Goal: Book appointment/travel/reservation

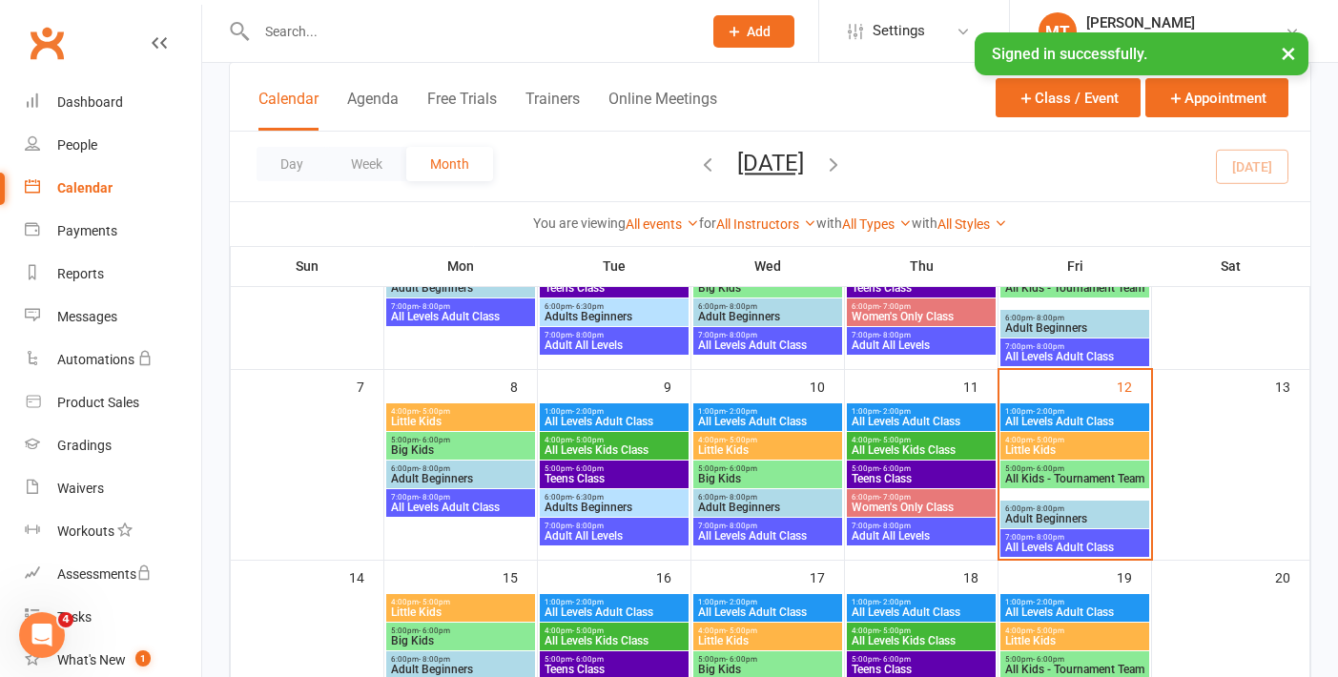
scroll to position [247, 0]
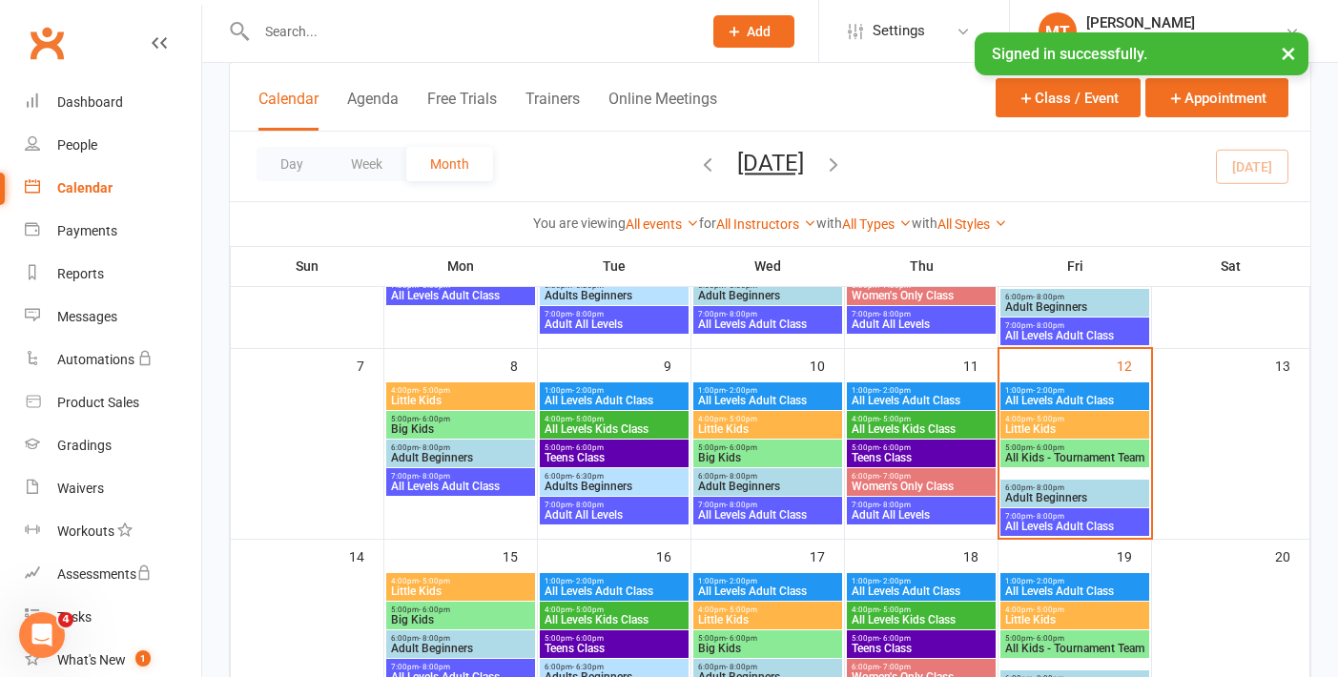
click at [1080, 388] on span "1:00pm - 2:00pm" at bounding box center [1074, 390] width 141 height 9
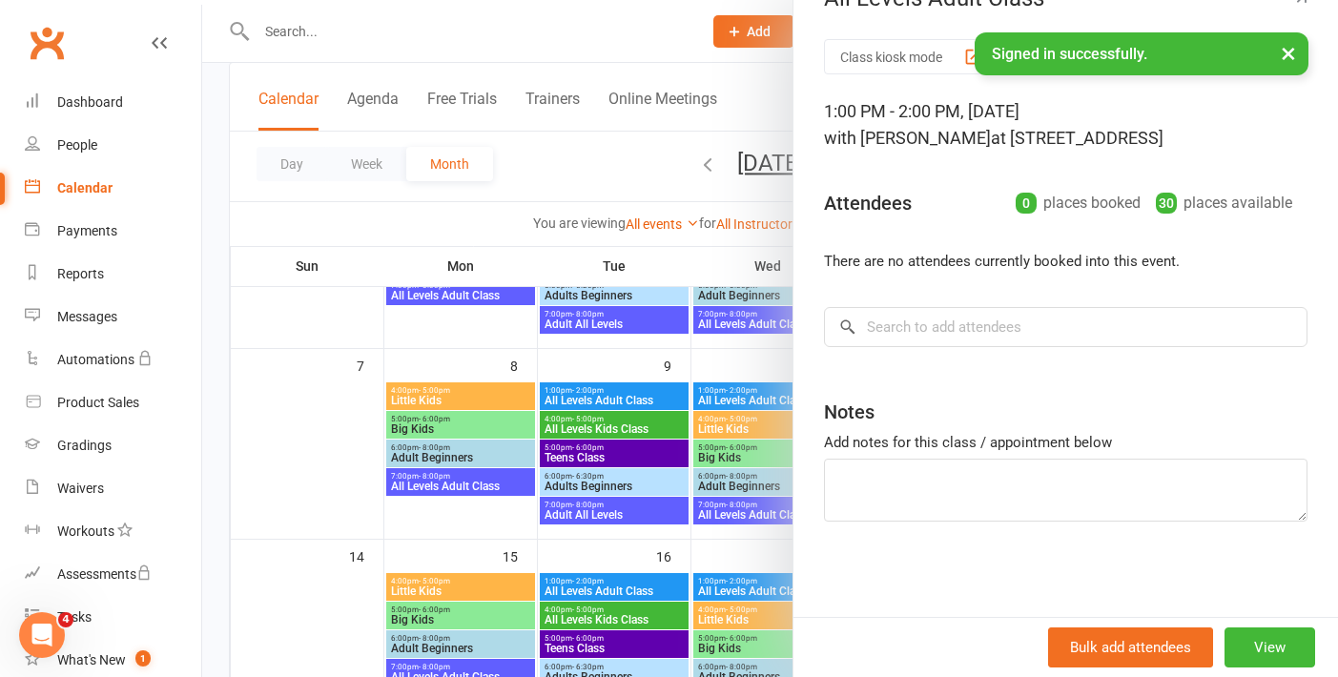
scroll to position [40, 0]
click at [967, 331] on input "search" at bounding box center [1065, 329] width 483 height 40
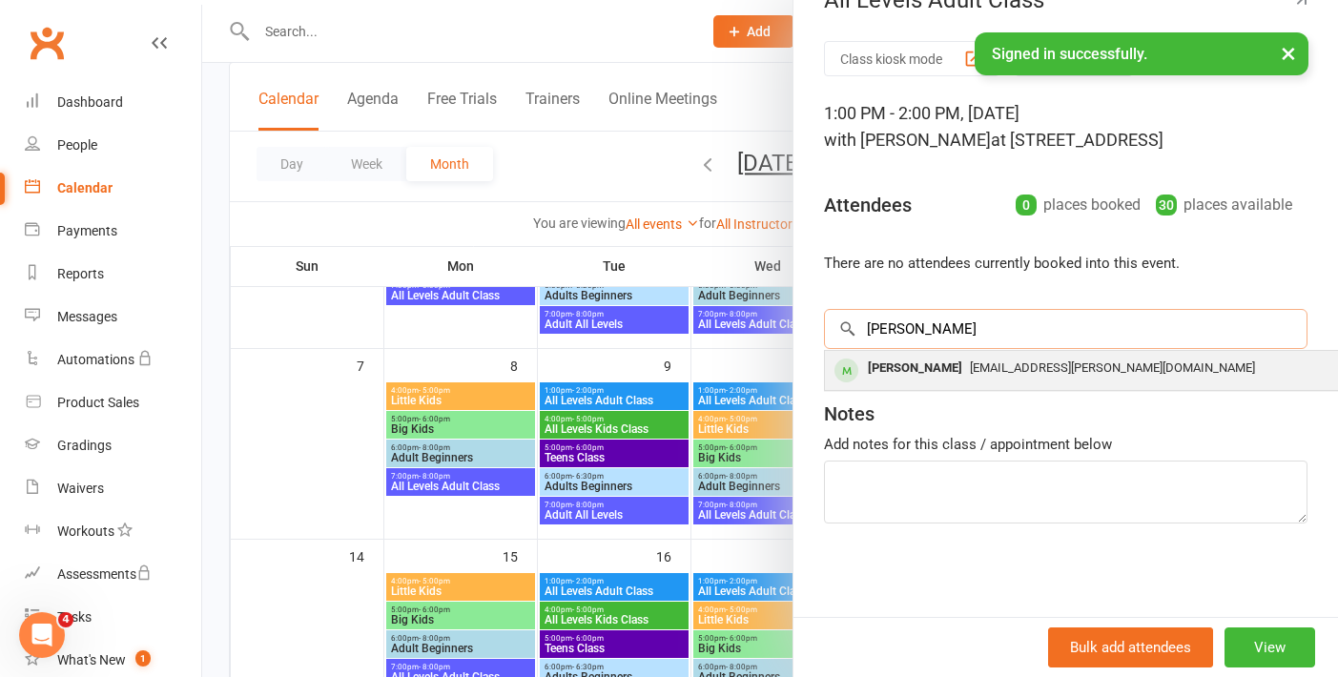
type input "[PERSON_NAME]"
click at [949, 379] on div "[EMAIL_ADDRESS][PERSON_NAME][DOMAIN_NAME]" at bounding box center [1109, 369] width 555 height 28
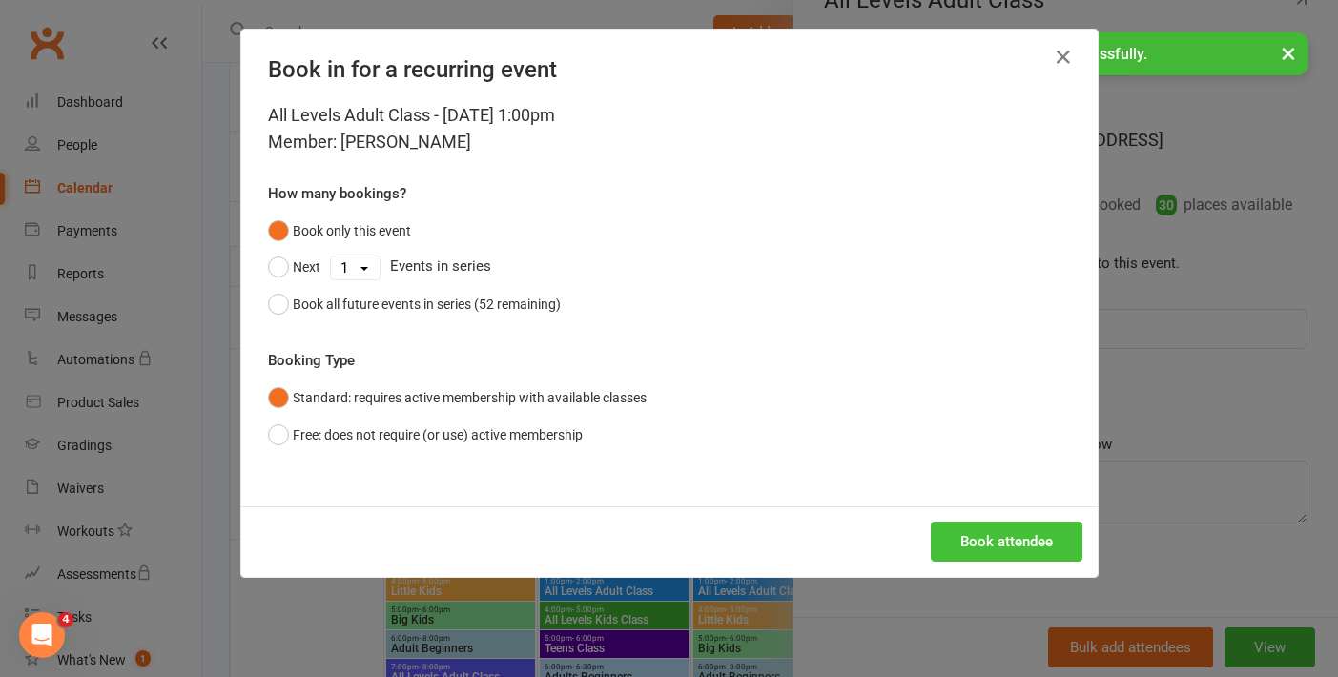
click at [1048, 557] on button "Book attendee" at bounding box center [1007, 542] width 152 height 40
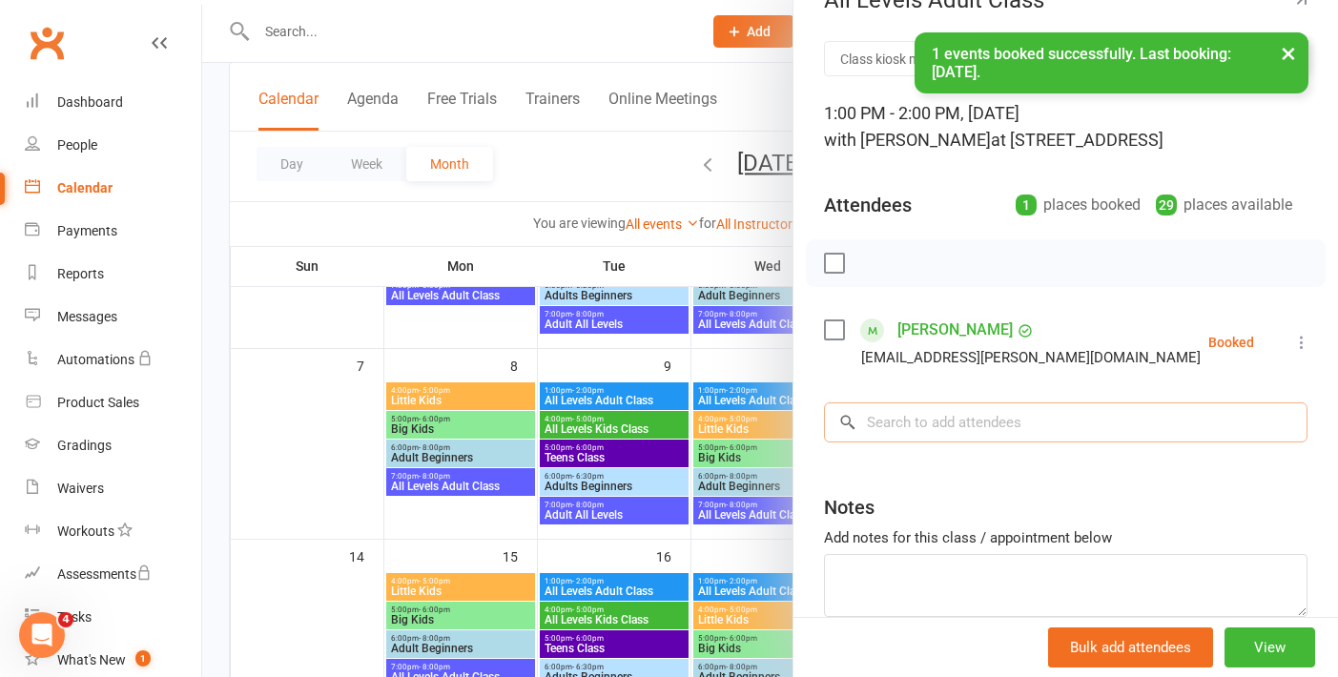
click at [907, 416] on input "search" at bounding box center [1065, 422] width 483 height 40
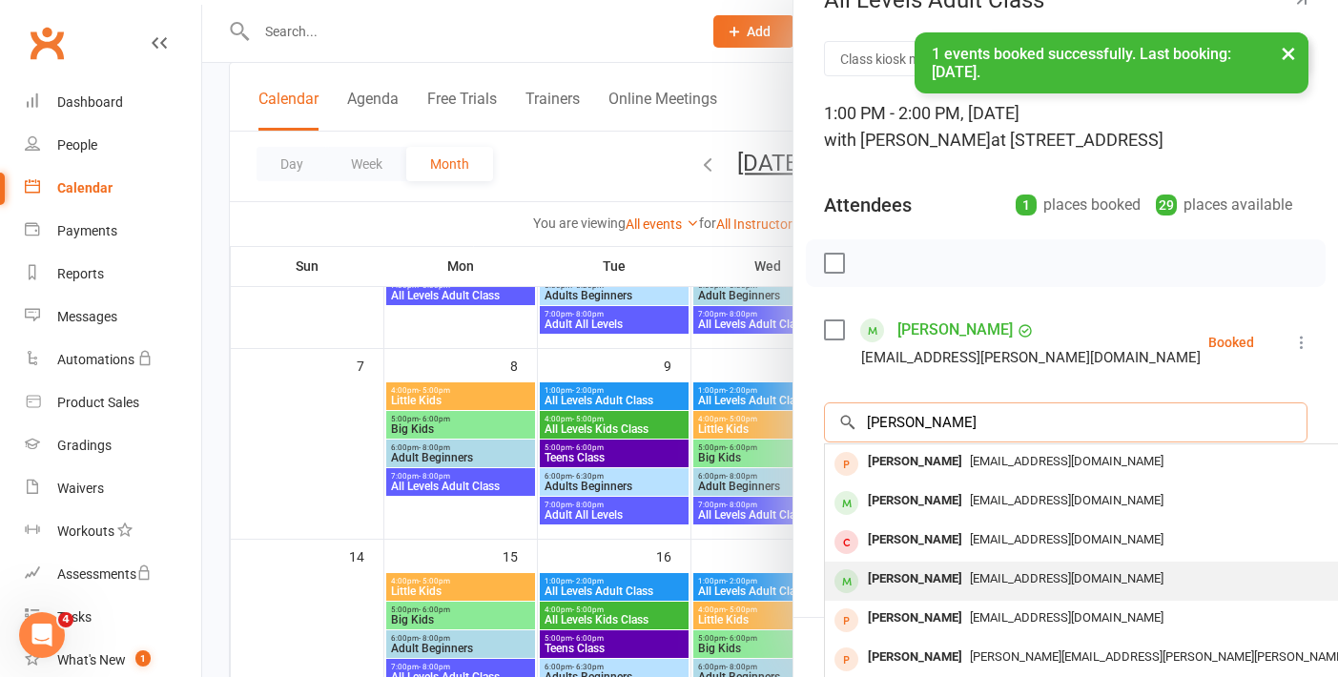
type input "[PERSON_NAME]"
click at [937, 582] on div "[PERSON_NAME]" at bounding box center [915, 579] width 110 height 28
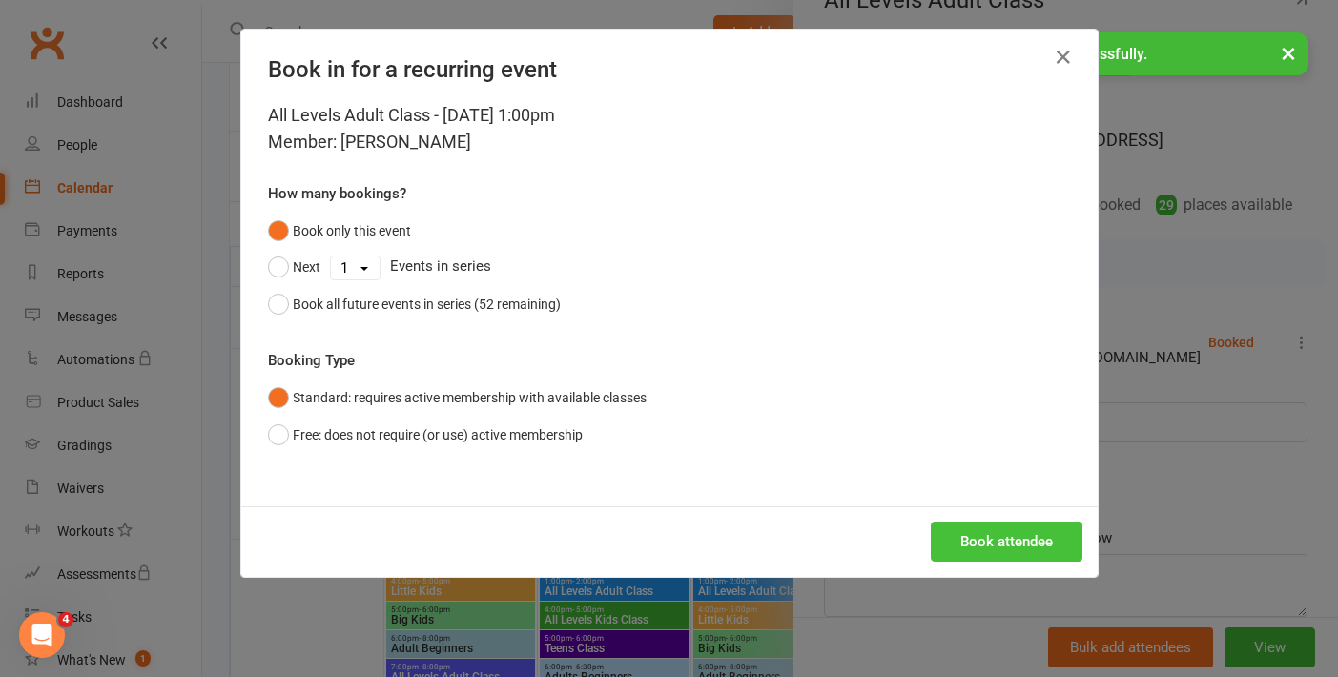
click at [1010, 550] on button "Book attendee" at bounding box center [1007, 542] width 152 height 40
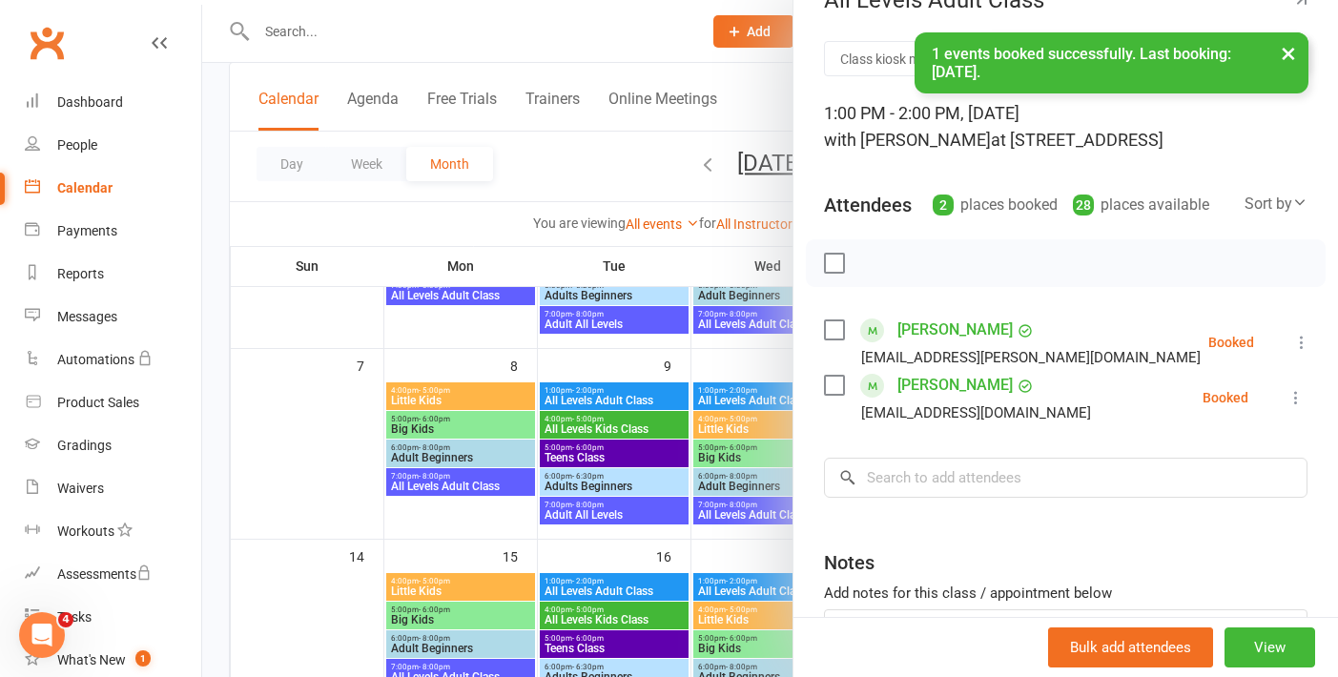
click at [1295, 348] on icon at bounding box center [1301, 342] width 19 height 19
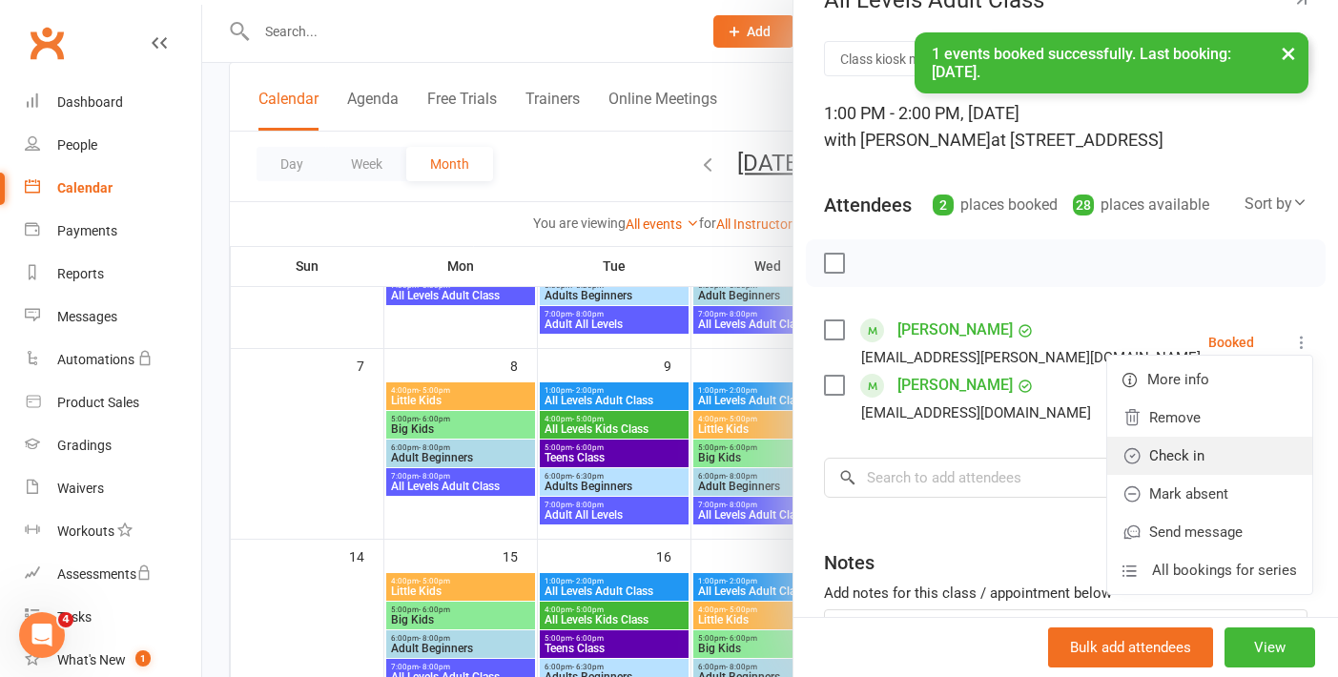
click at [1178, 457] on link "Check in" at bounding box center [1209, 456] width 205 height 38
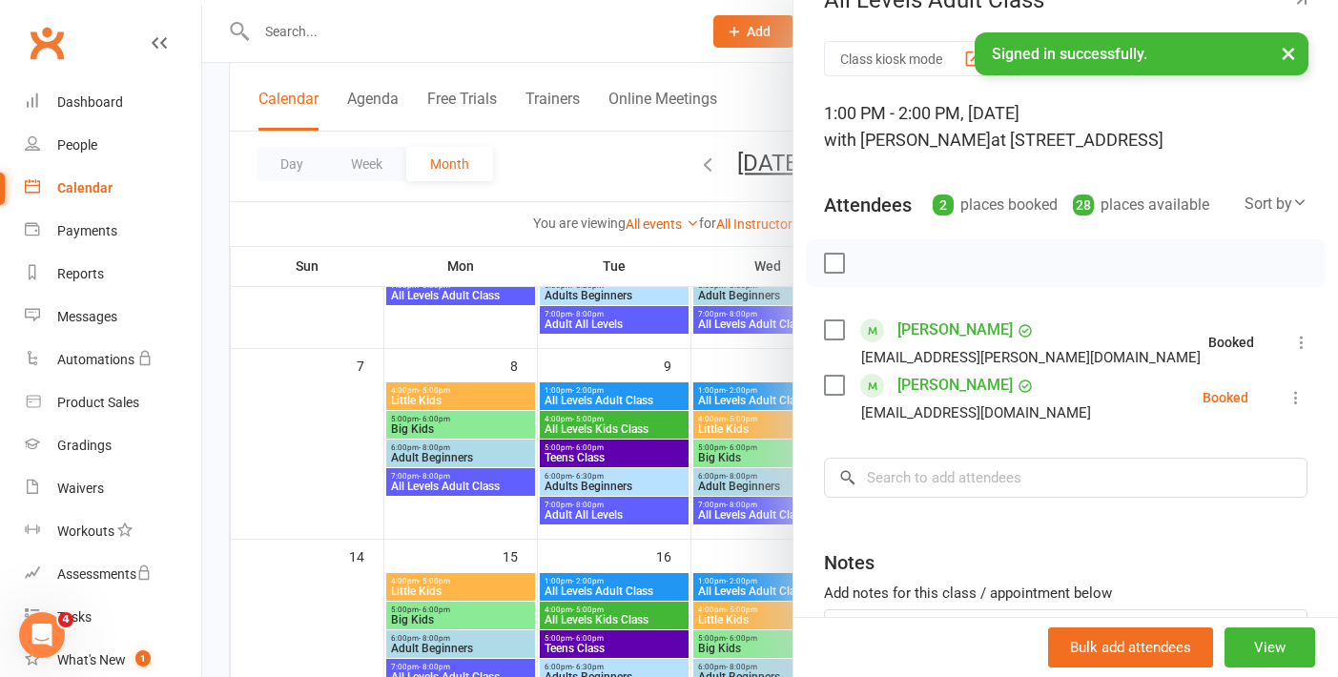
click at [1296, 400] on icon at bounding box center [1295, 397] width 19 height 19
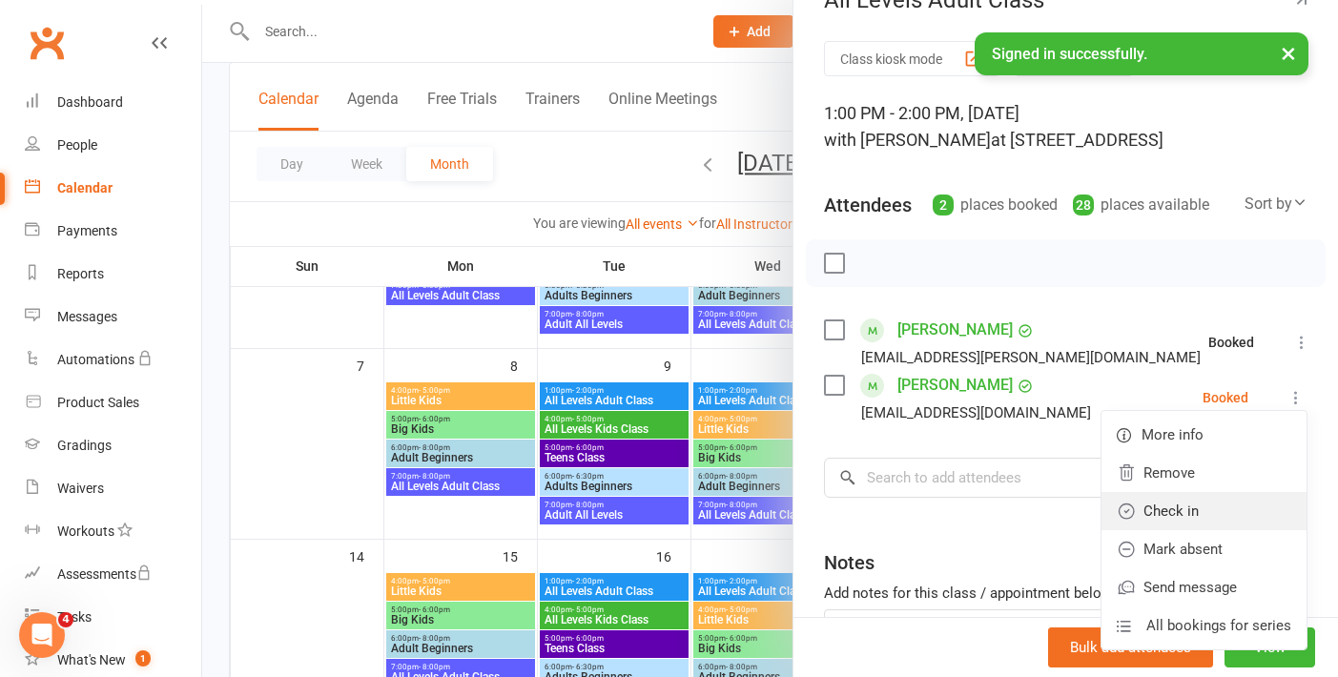
click at [1177, 510] on link "Check in" at bounding box center [1203, 511] width 205 height 38
